Goal: Communication & Community: Answer question/provide support

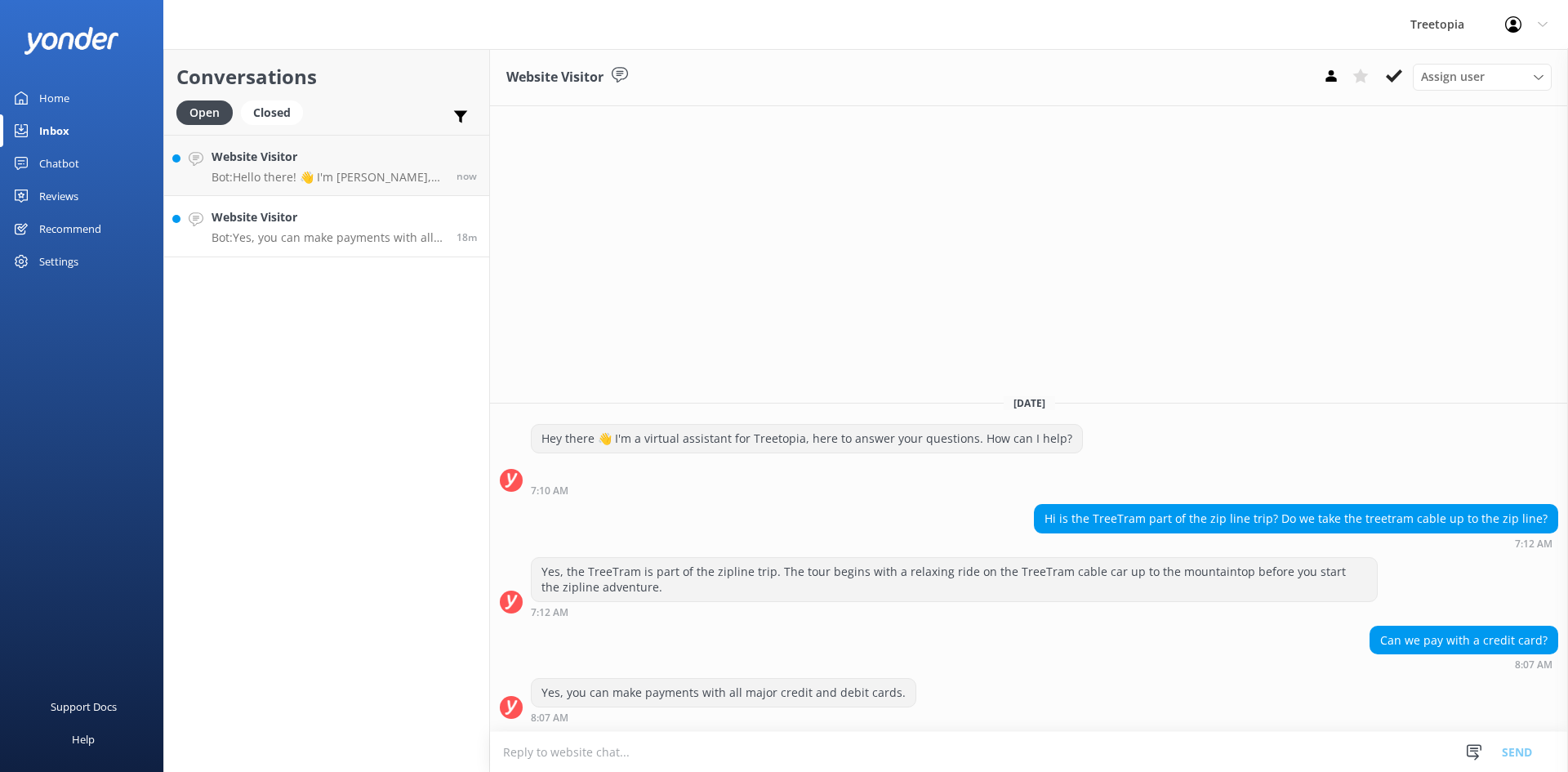
click at [267, 224] on h4 "Website Visitor" at bounding box center [328, 217] width 233 height 18
click at [280, 165] on h4 "Website Visitor" at bounding box center [328, 157] width 233 height 18
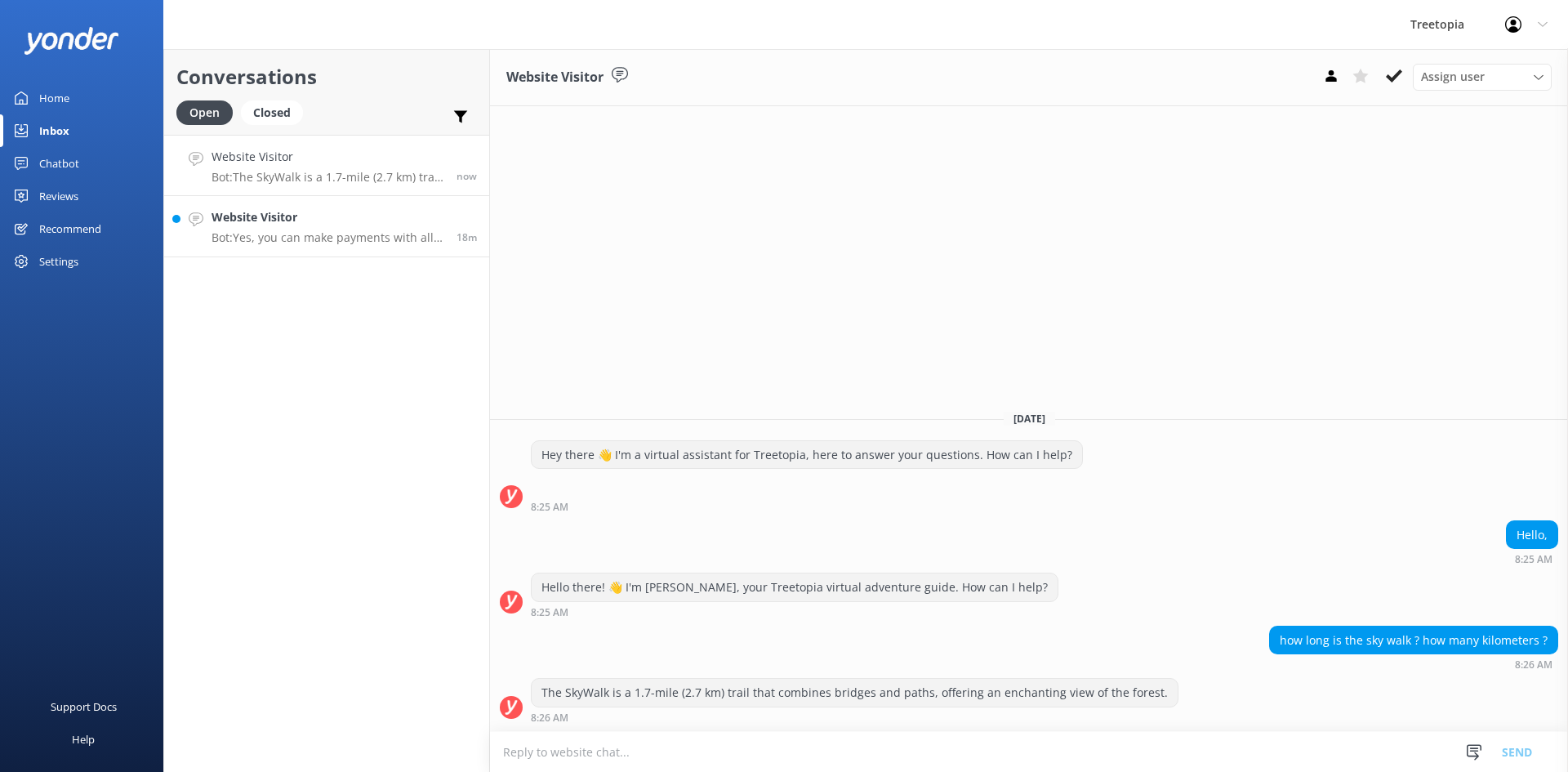
click at [309, 228] on div "Website Visitor Bot: Yes, you can make payments with all major credit and debit…" at bounding box center [328, 226] width 233 height 36
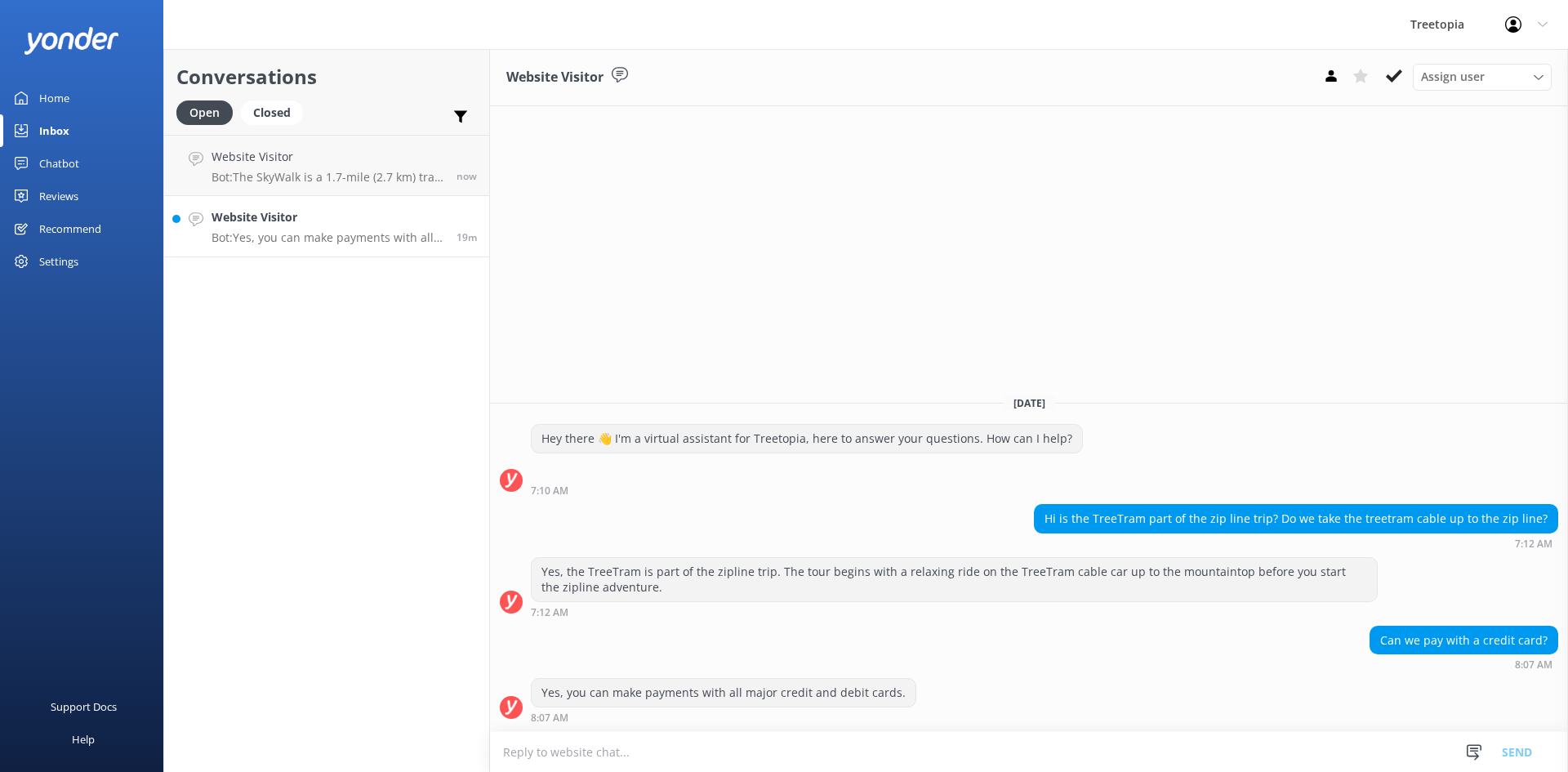
click at [323, 235] on p "Bot: Yes, you can make payments with all major credit and debit cards." at bounding box center [328, 238] width 233 height 14
click at [329, 180] on p "Bot: The SkyWalk is a 1.7-mile (2.7 km) trail that combines bridges and paths, …" at bounding box center [328, 177] width 233 height 14
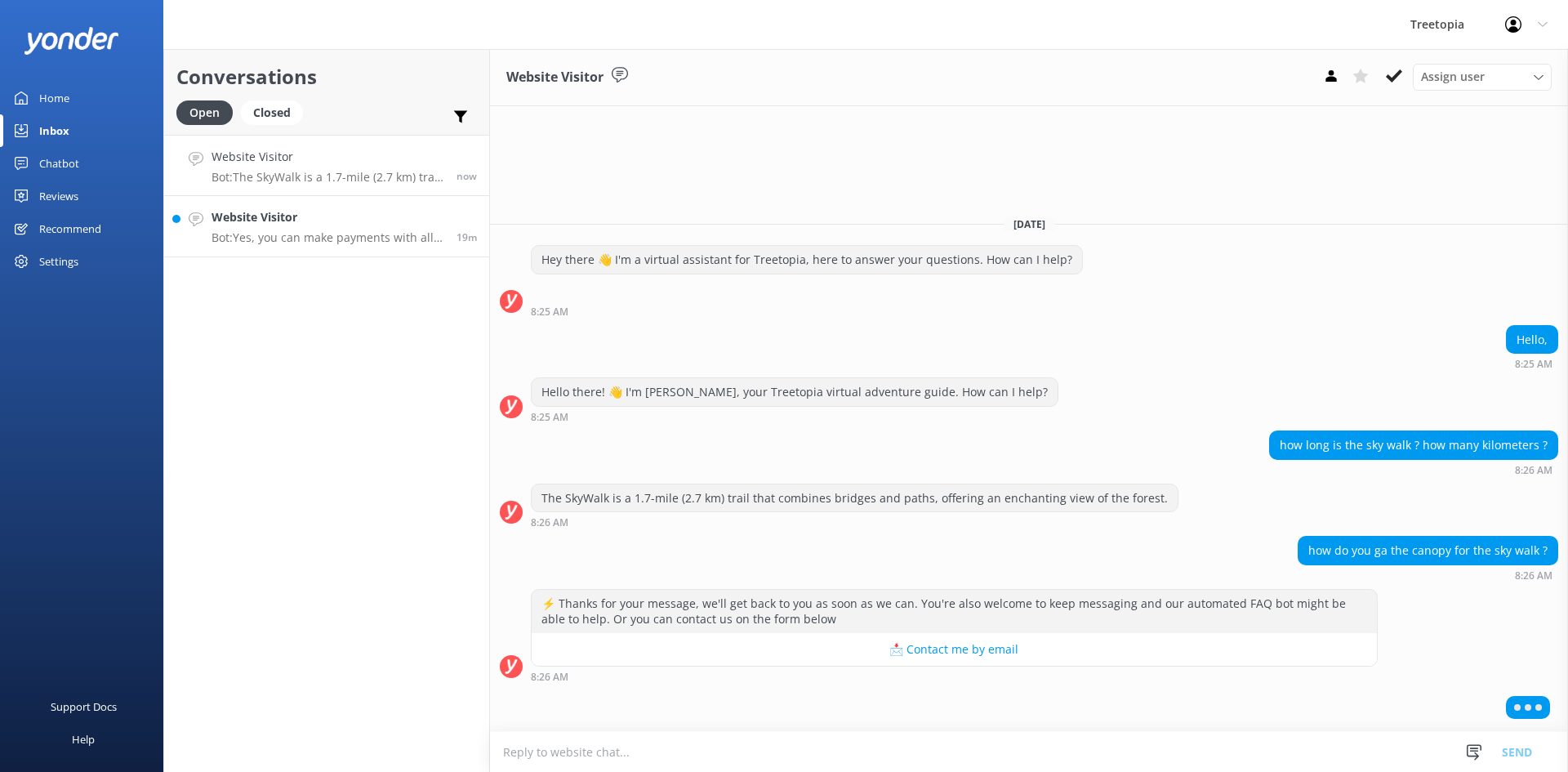
click at [320, 224] on h4 "Website Visitor" at bounding box center [328, 217] width 233 height 18
